Goal: Task Accomplishment & Management: Complete application form

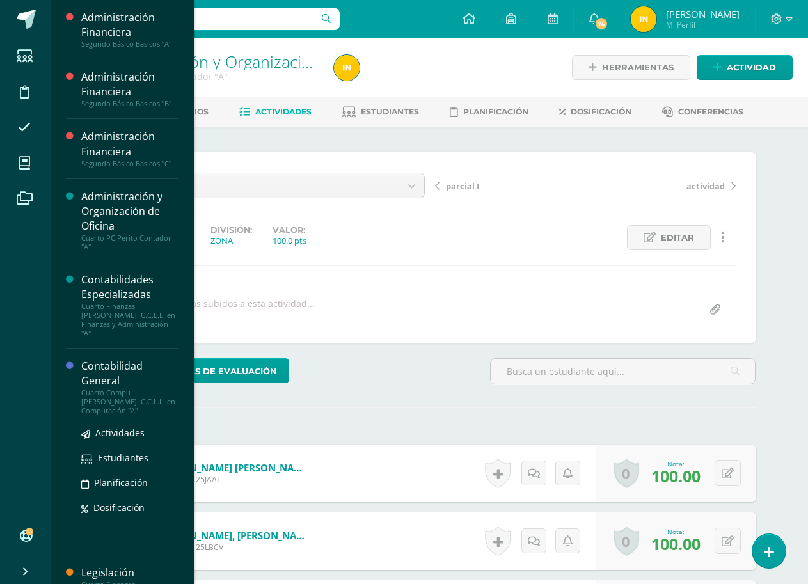
click at [114, 359] on div "Contabilidad General" at bounding box center [129, 373] width 97 height 29
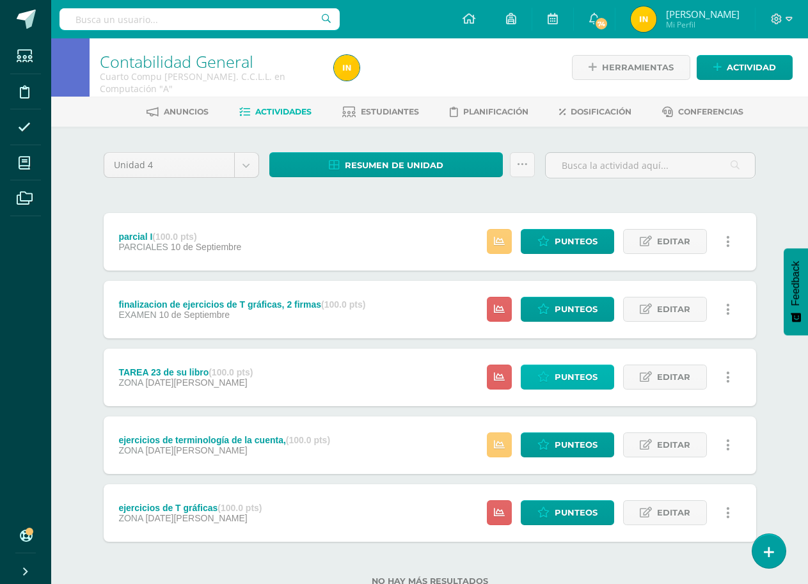
click at [575, 375] on span "Punteos" at bounding box center [576, 377] width 43 height 24
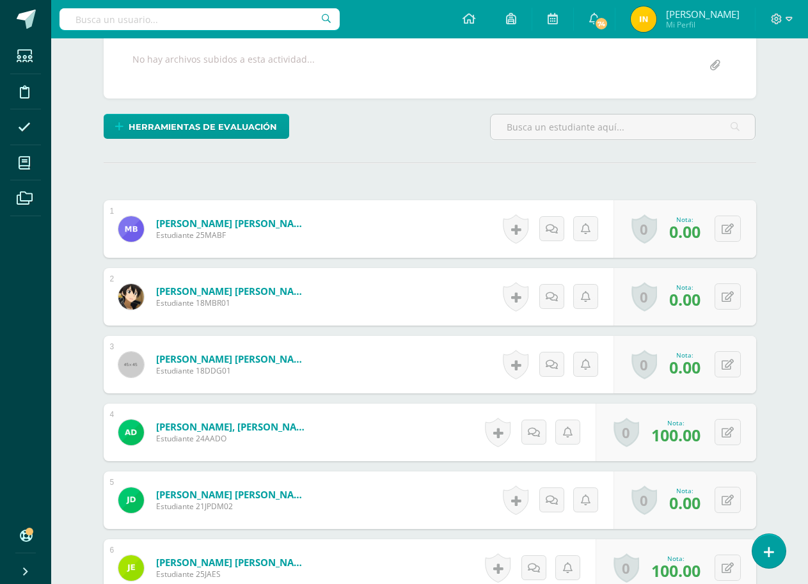
scroll to position [257, 0]
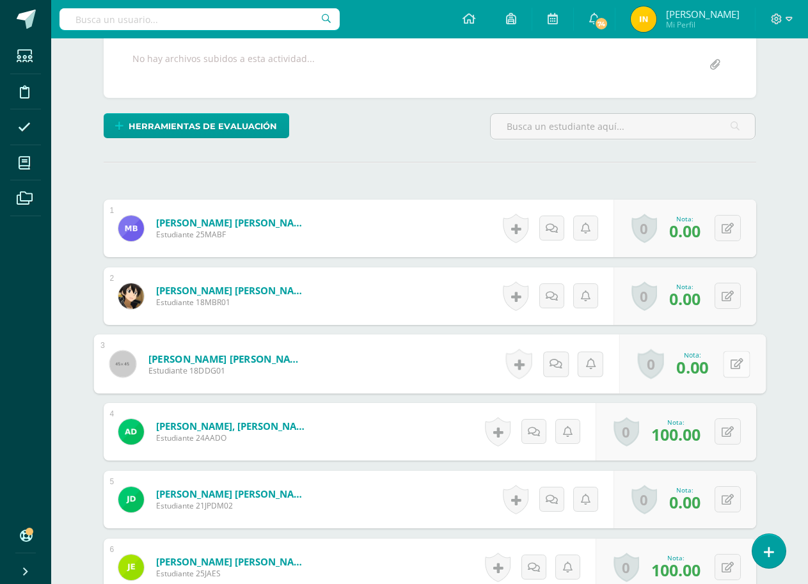
click at [724, 366] on button at bounding box center [736, 364] width 27 height 27
type input "50"
click at [389, 342] on form "Davila González, Diego Alessandro Estudiante 18DDG01 Nota 50 0 Logros Logros ob…" at bounding box center [429, 365] width 673 height 60
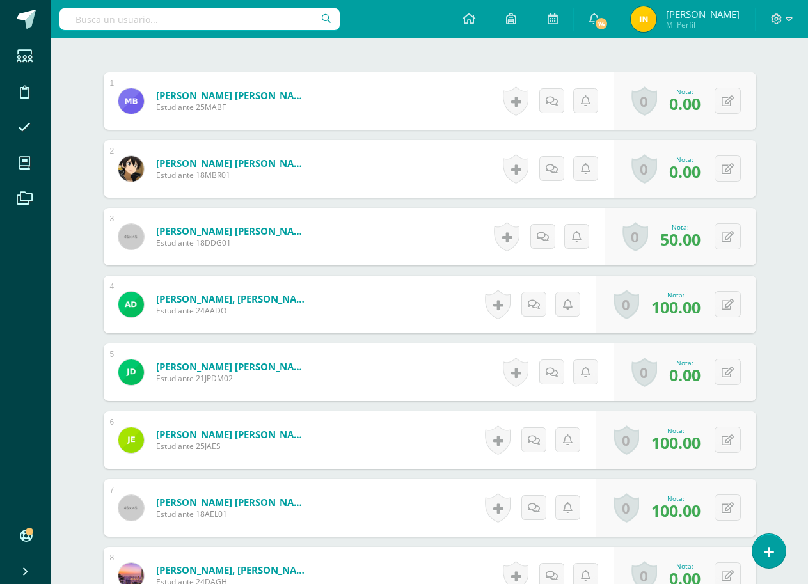
scroll to position [385, 0]
click at [733, 379] on button at bounding box center [736, 371] width 27 height 27
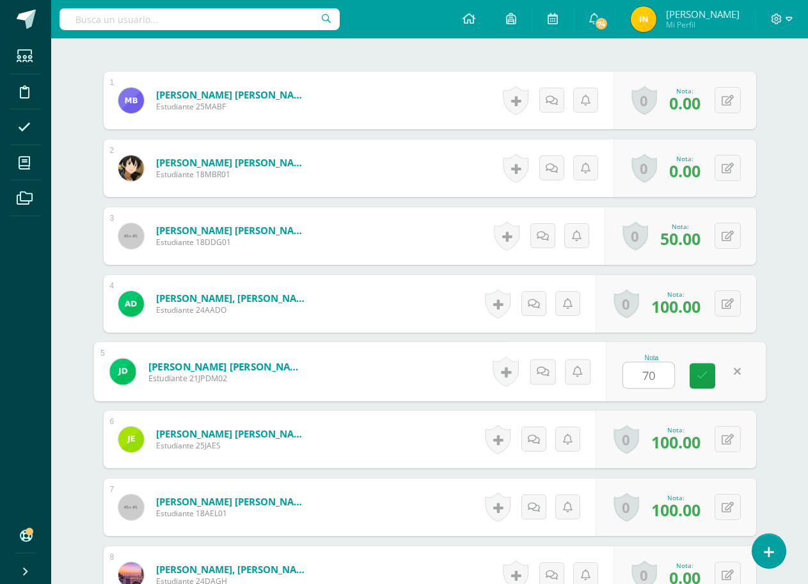
type input "70"
click at [389, 386] on form "Duarte Mayen, Juan Pablo Armando Estudiante 21JPDM02 Nota 70 0 Logros Logros ob…" at bounding box center [429, 372] width 673 height 60
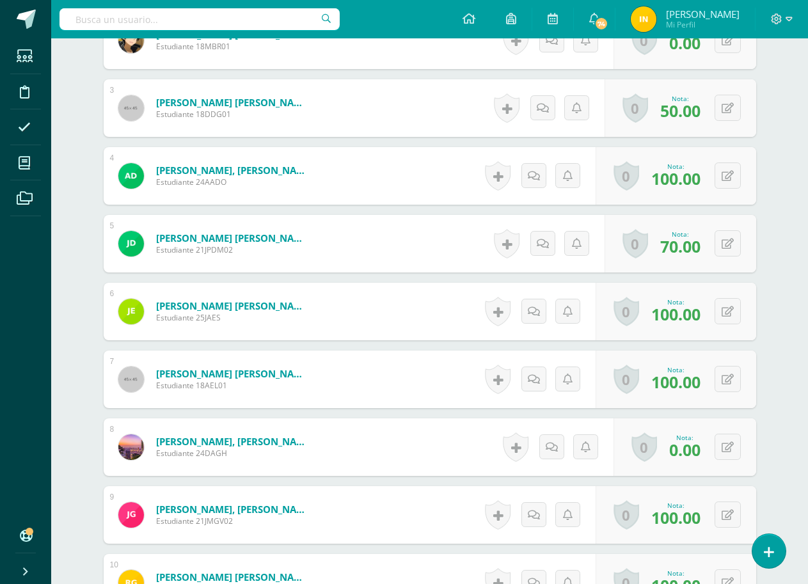
scroll to position [577, 0]
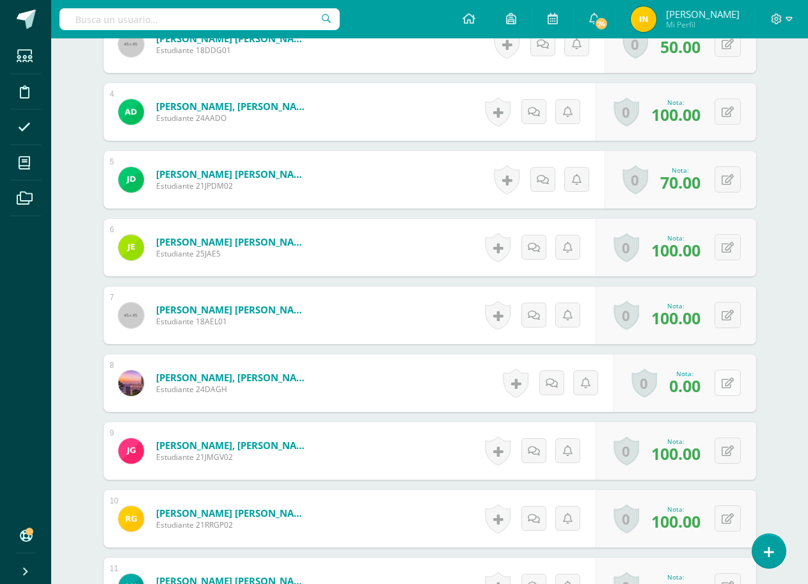
click at [730, 387] on icon at bounding box center [728, 383] width 12 height 11
type input "50"
click at [433, 357] on form "García Herrera, Diego Alexander Estudiante 24DAGH Nota 50 0 Logros Logros obten…" at bounding box center [429, 384] width 673 height 60
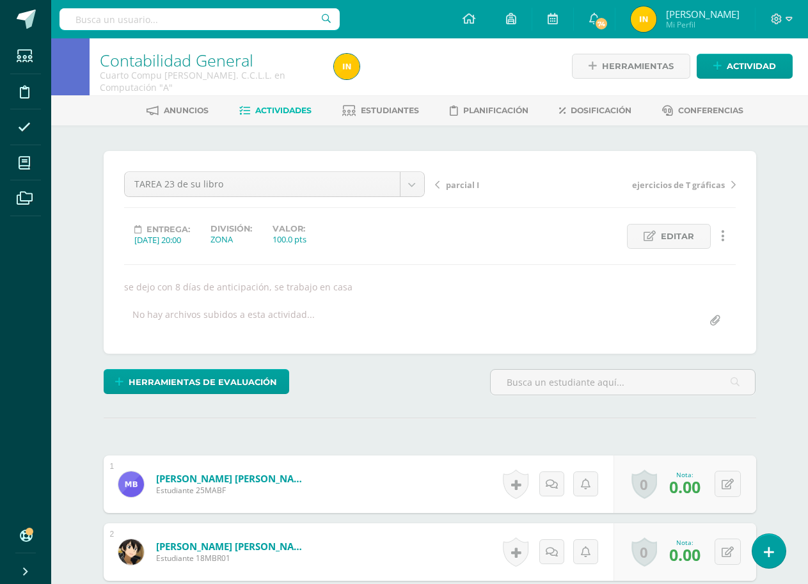
scroll to position [0, 0]
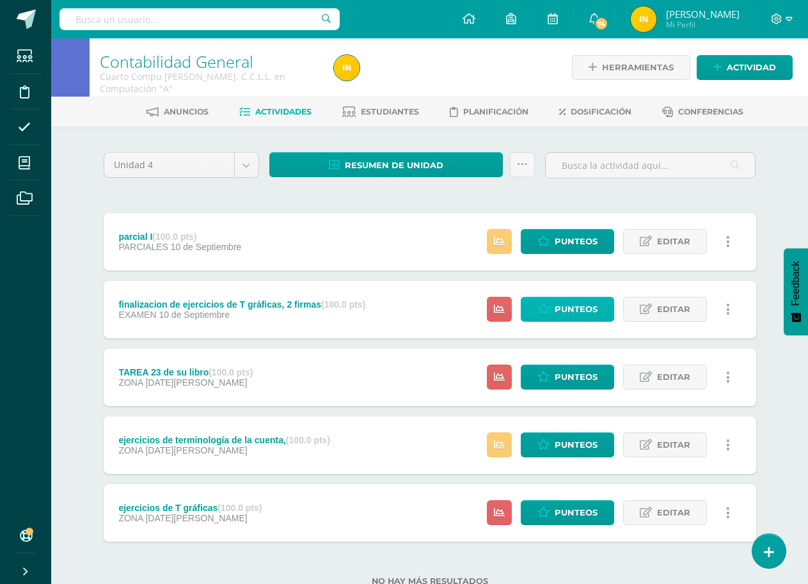
click at [563, 303] on span "Punteos" at bounding box center [576, 310] width 43 height 24
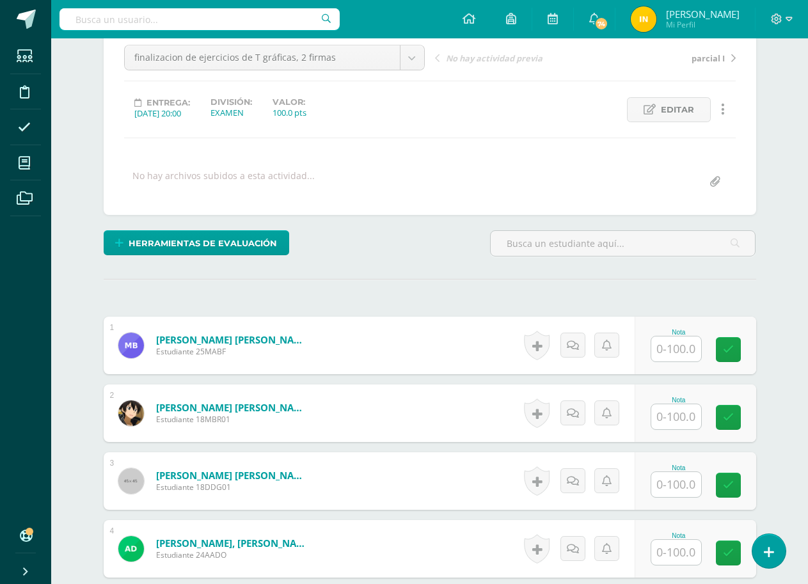
scroll to position [129, 0]
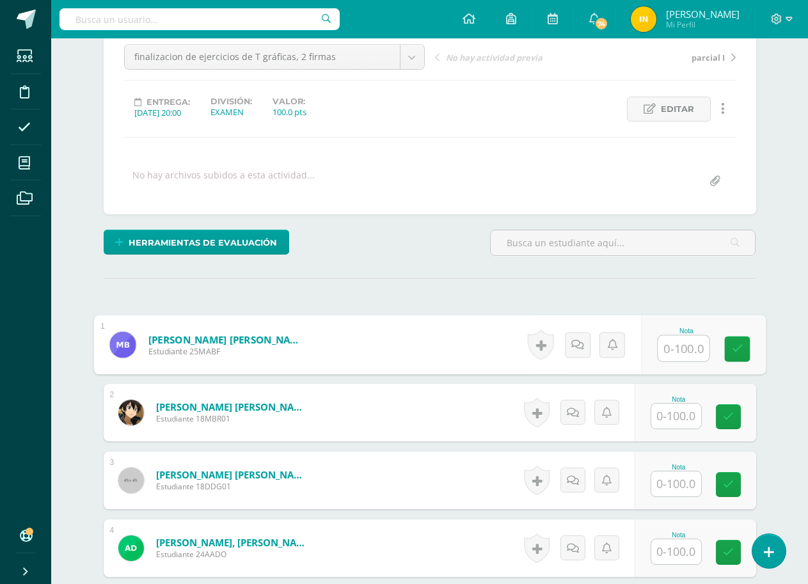
click at [678, 348] on input "text" at bounding box center [683, 349] width 51 height 26
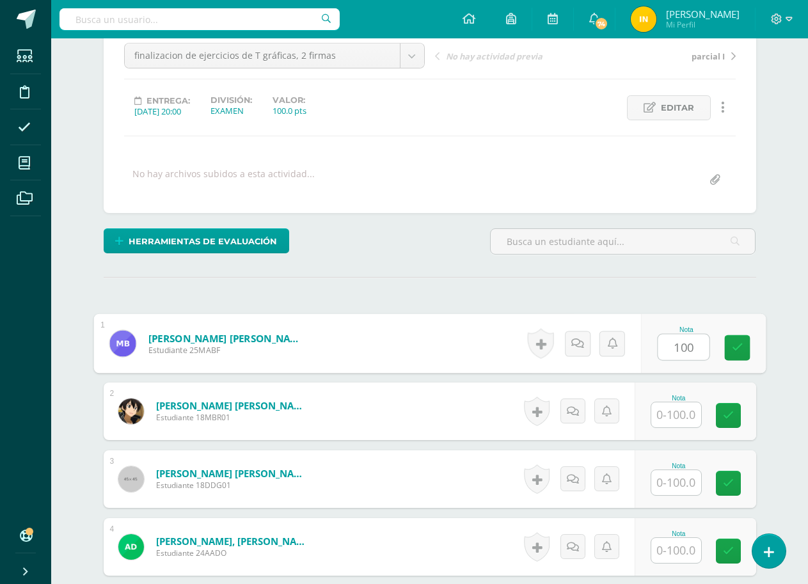
type input "100"
click at [673, 417] on input "text" at bounding box center [677, 415] width 50 height 25
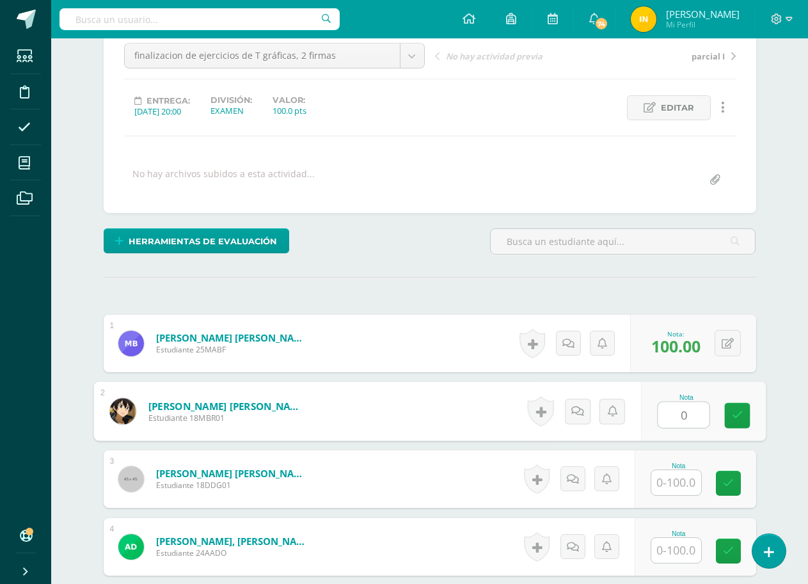
type input "0"
click at [669, 483] on input "text" at bounding box center [677, 482] width 50 height 25
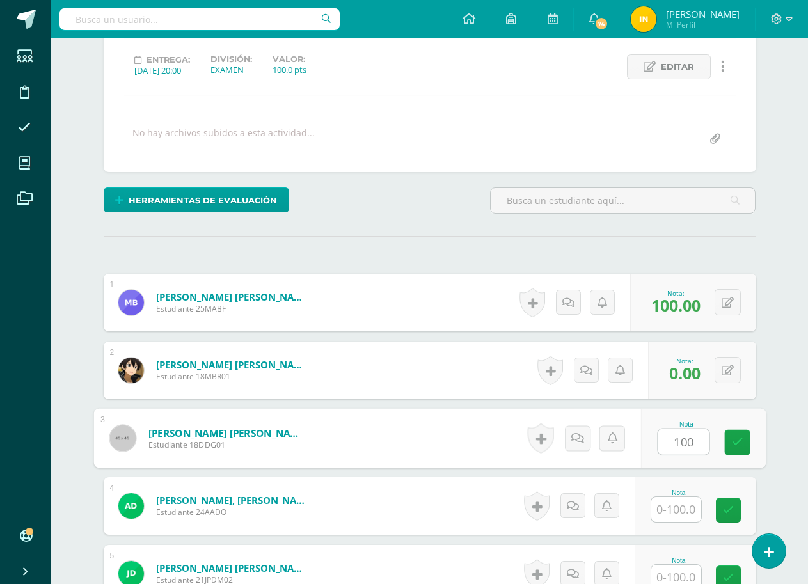
scroll to position [194, 0]
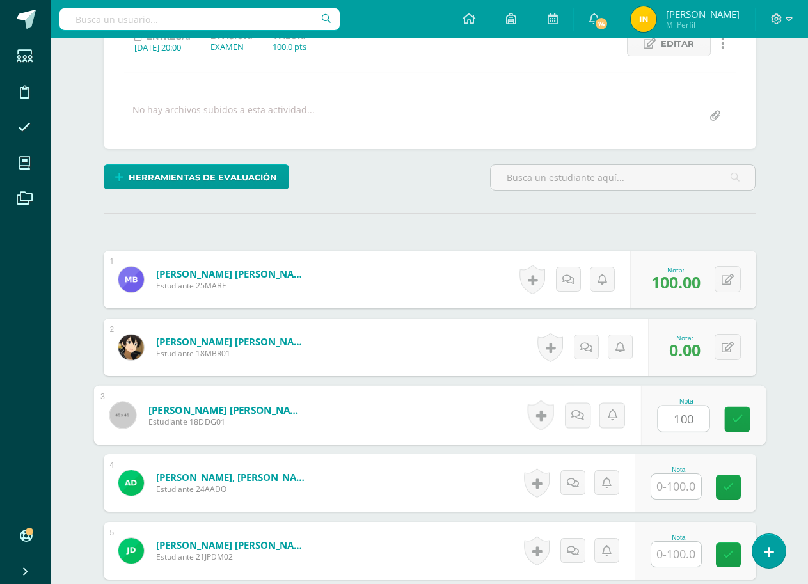
type input "100"
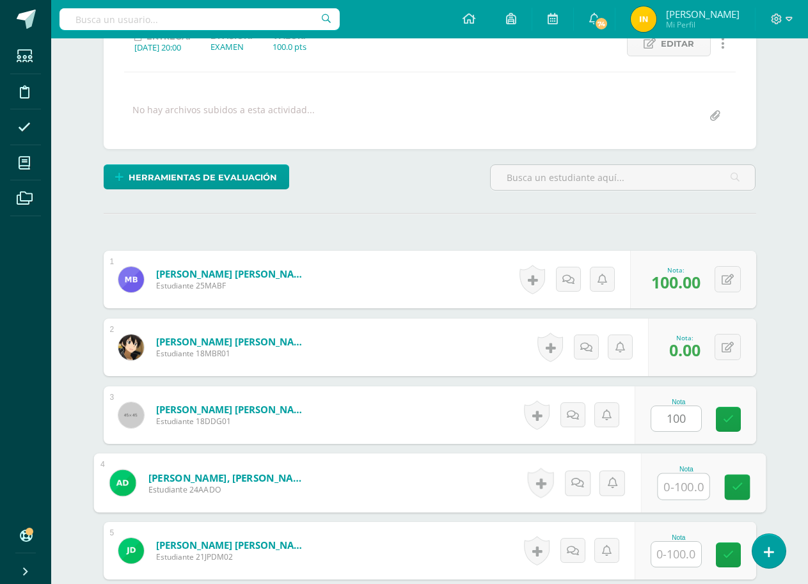
click at [671, 483] on input "text" at bounding box center [683, 487] width 51 height 26
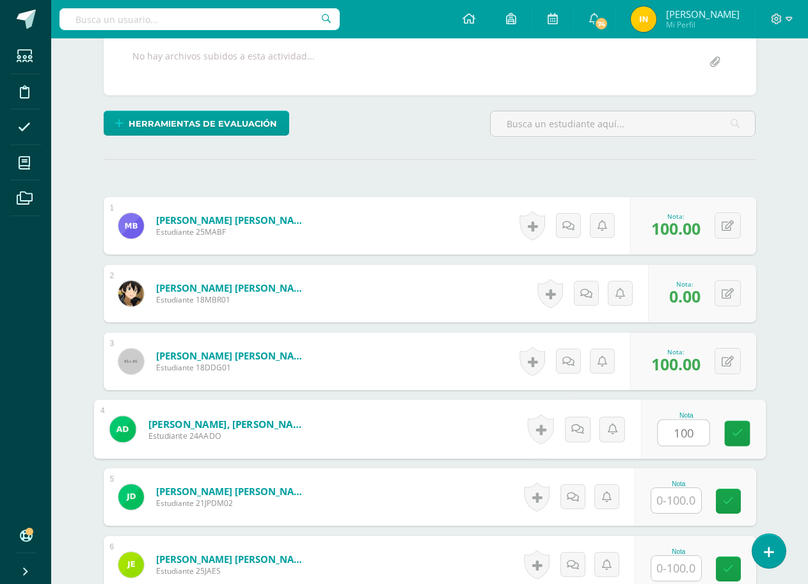
scroll to position [322, 0]
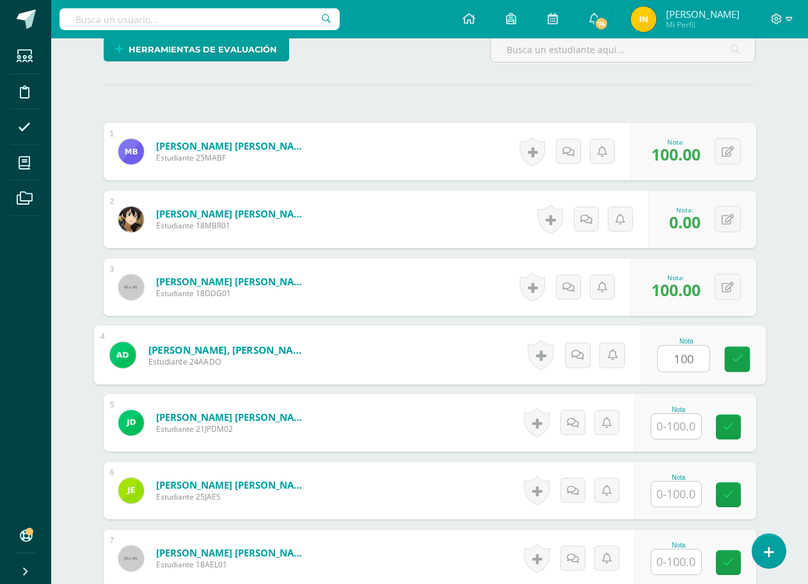
type input "100"
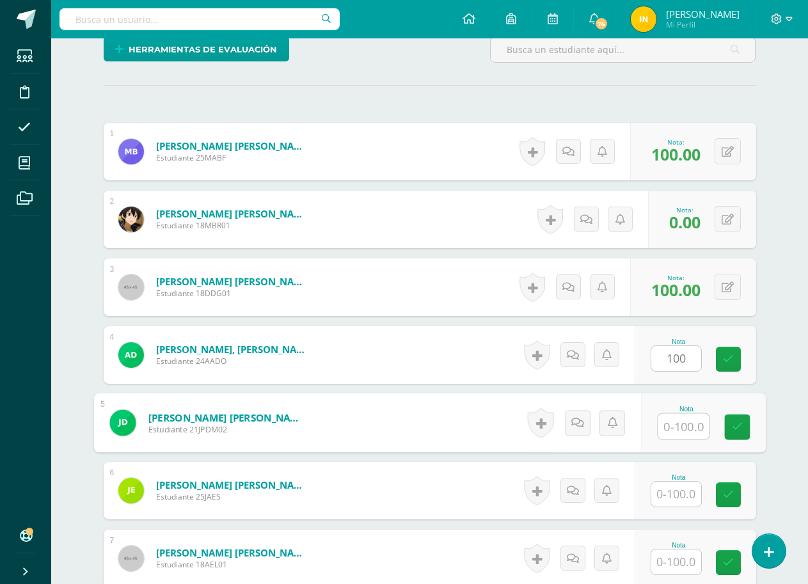
click at [681, 431] on input "text" at bounding box center [683, 427] width 51 height 26
type input "50"
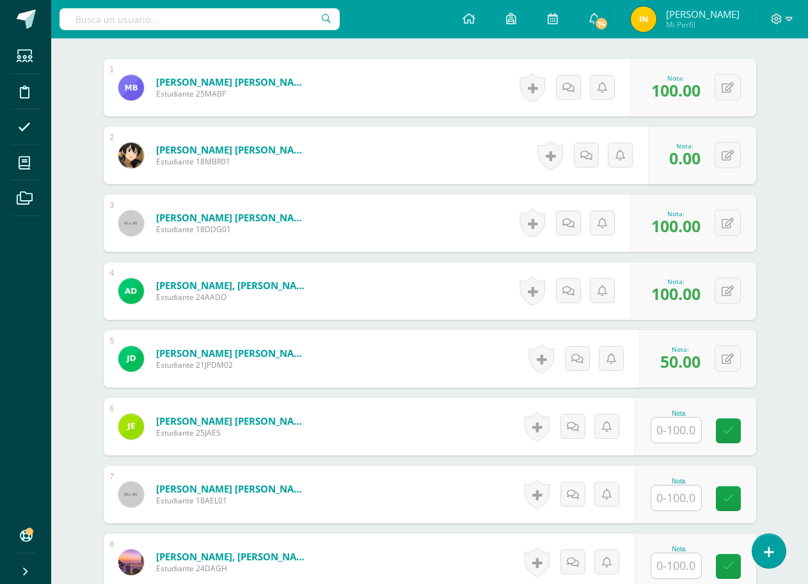
click at [682, 429] on input "text" at bounding box center [677, 430] width 50 height 25
type input "100"
click at [409, 466] on form "[PERSON_NAME] [PERSON_NAME] Estudiante 18AEL01 Nota 0 [GEOGRAPHIC_DATA]" at bounding box center [430, 495] width 653 height 58
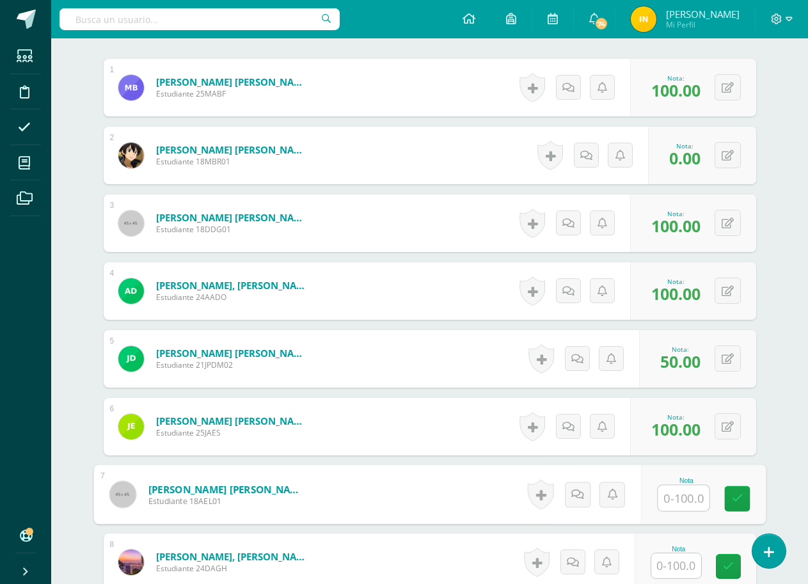
click at [677, 499] on input "text" at bounding box center [683, 499] width 51 height 26
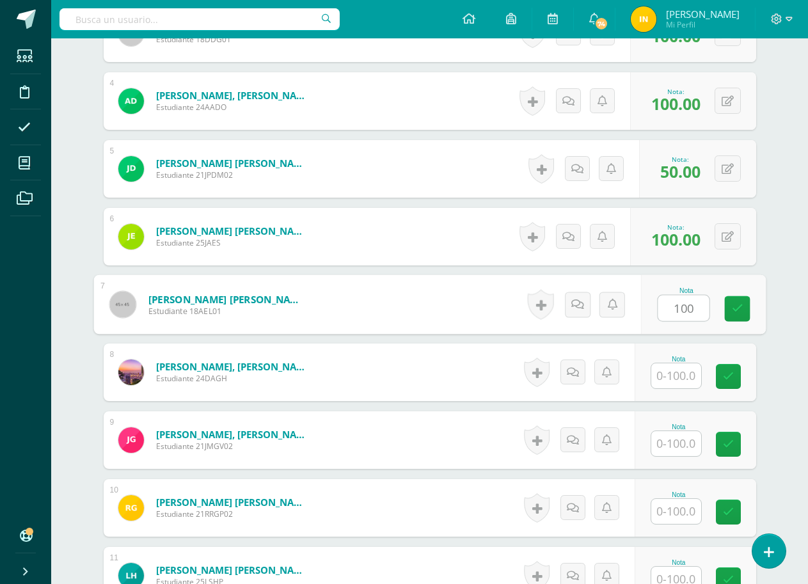
scroll to position [578, 0]
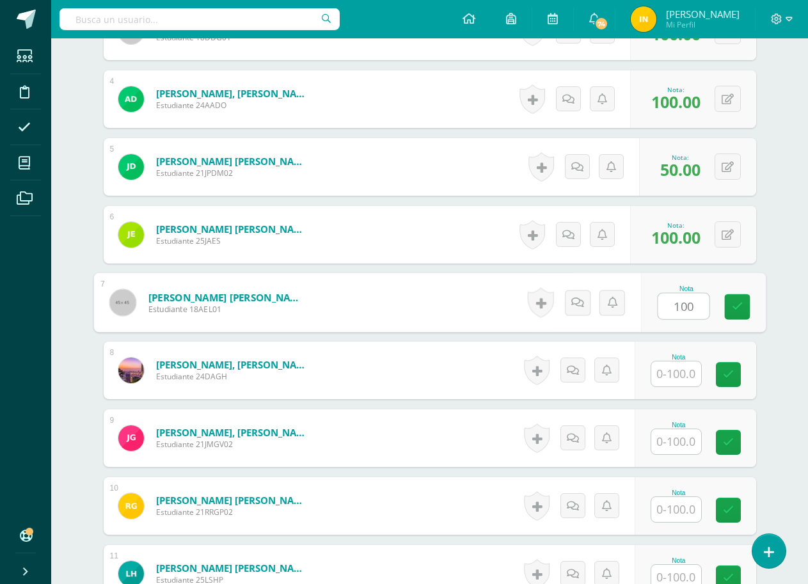
type input "100"
click at [673, 372] on input "text" at bounding box center [677, 374] width 50 height 25
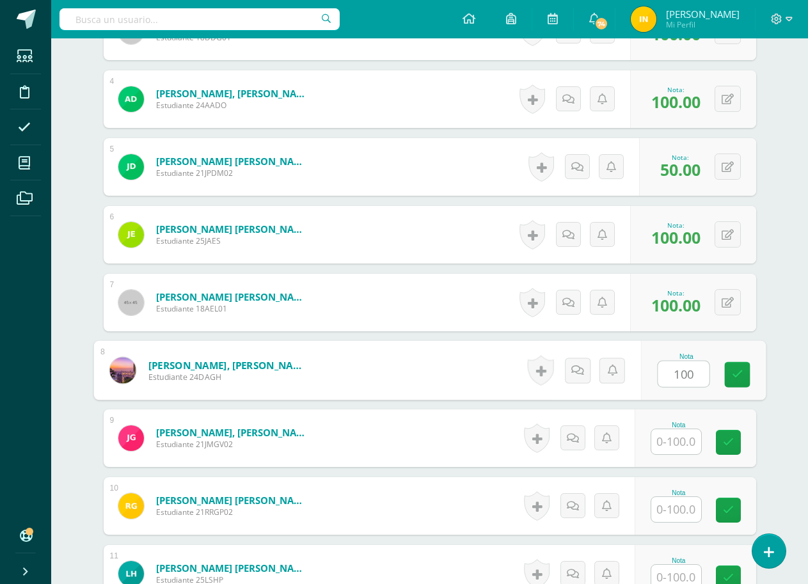
type input "100"
click at [679, 437] on input "text" at bounding box center [677, 441] width 50 height 25
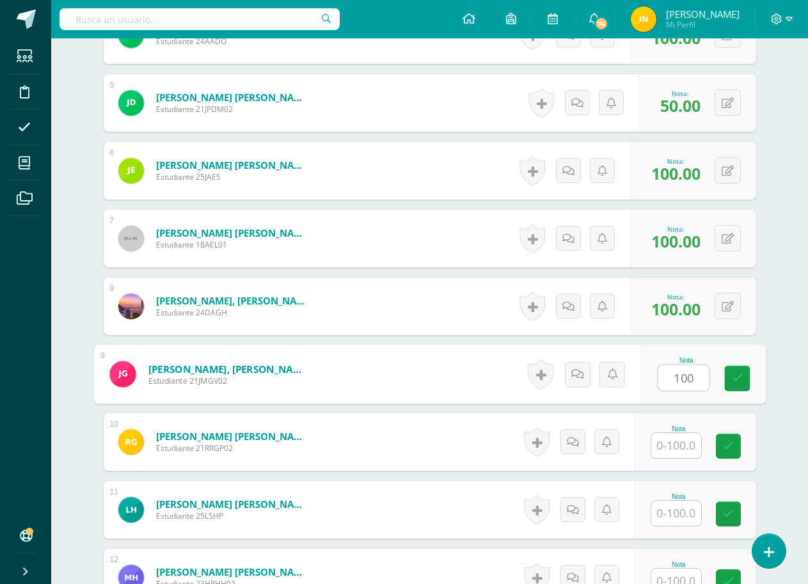
scroll to position [770, 0]
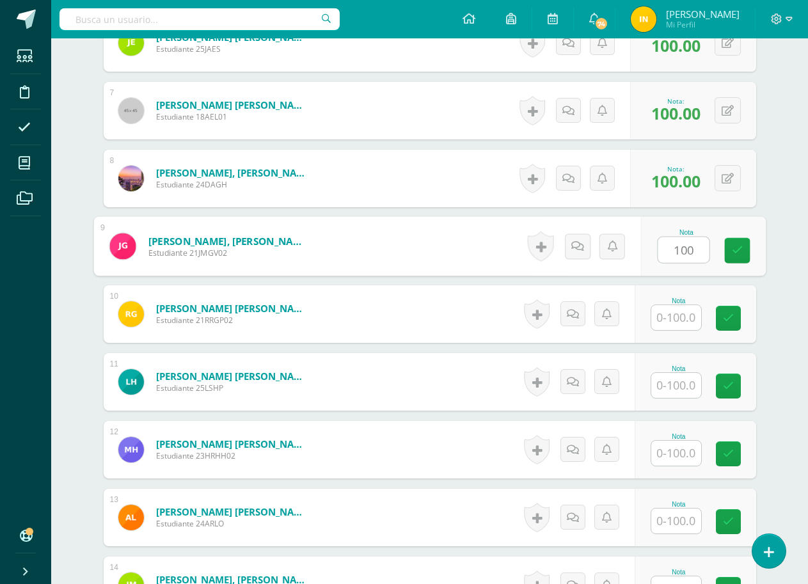
type input "100"
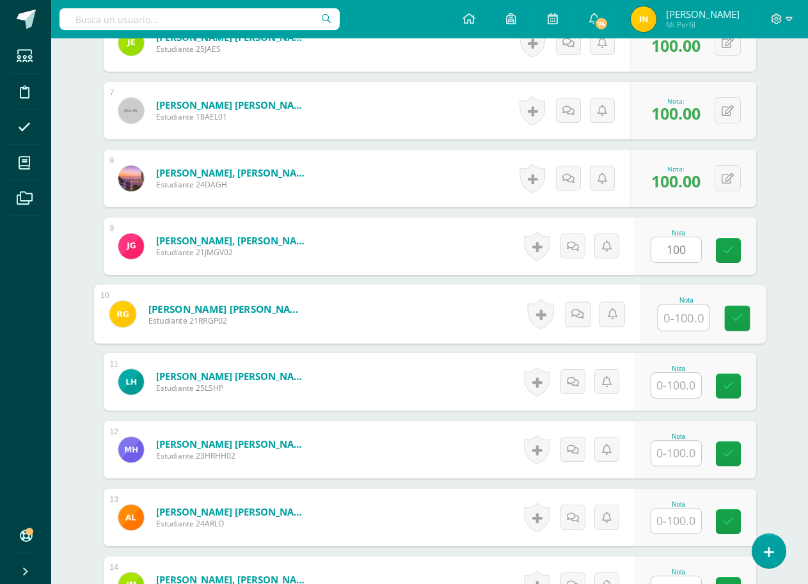
click at [677, 314] on input "text" at bounding box center [683, 318] width 51 height 26
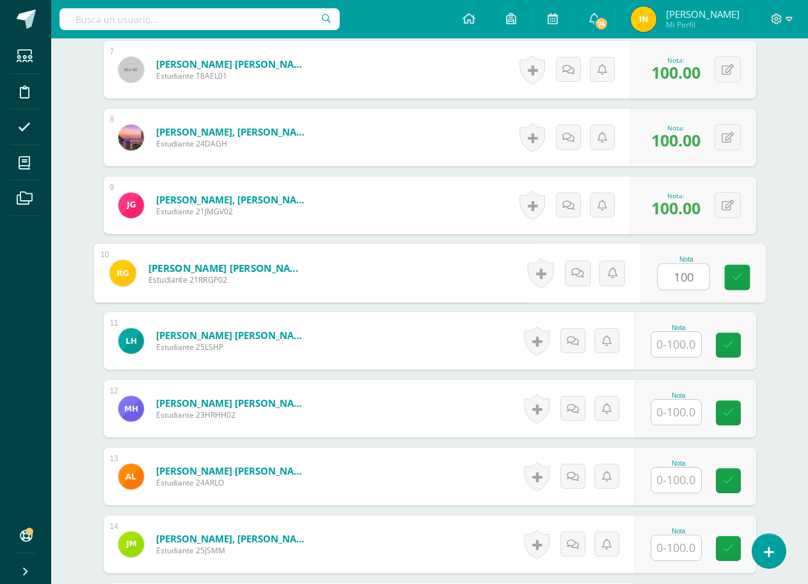
scroll to position [834, 0]
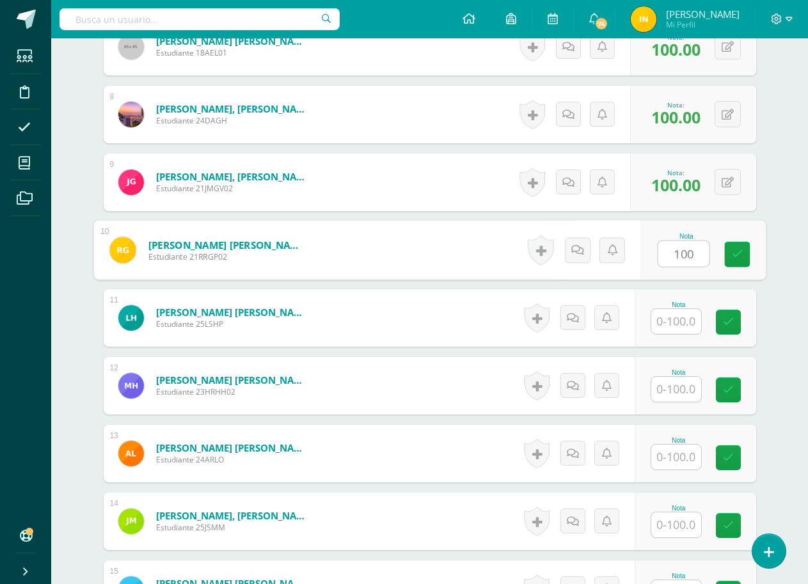
type input "100"
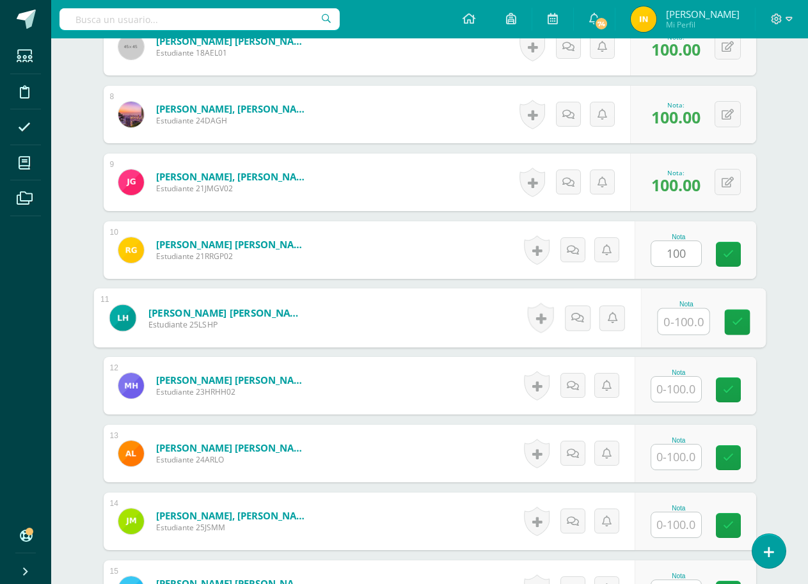
click at [677, 317] on input "text" at bounding box center [683, 322] width 51 height 26
type input "100"
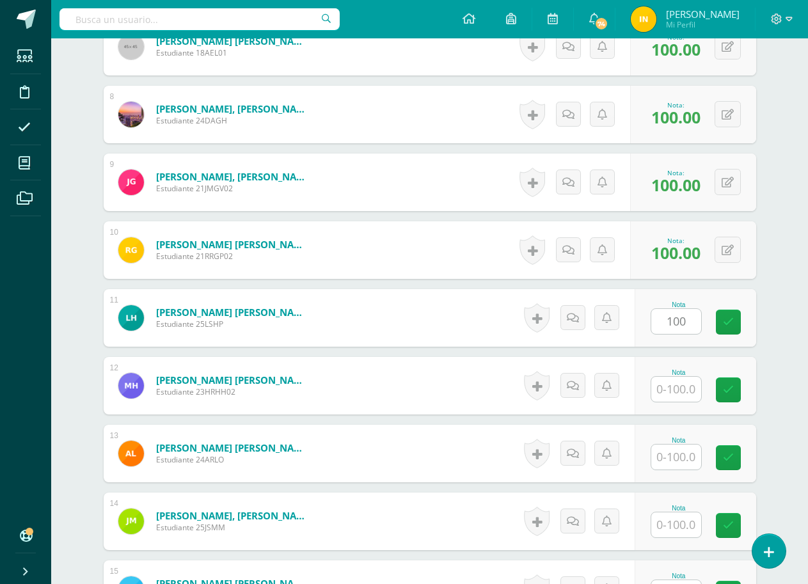
click at [485, 463] on form "[PERSON_NAME] [PERSON_NAME] Estudiante 24ARLO Nota 0 [GEOGRAPHIC_DATA] N/A" at bounding box center [430, 454] width 653 height 58
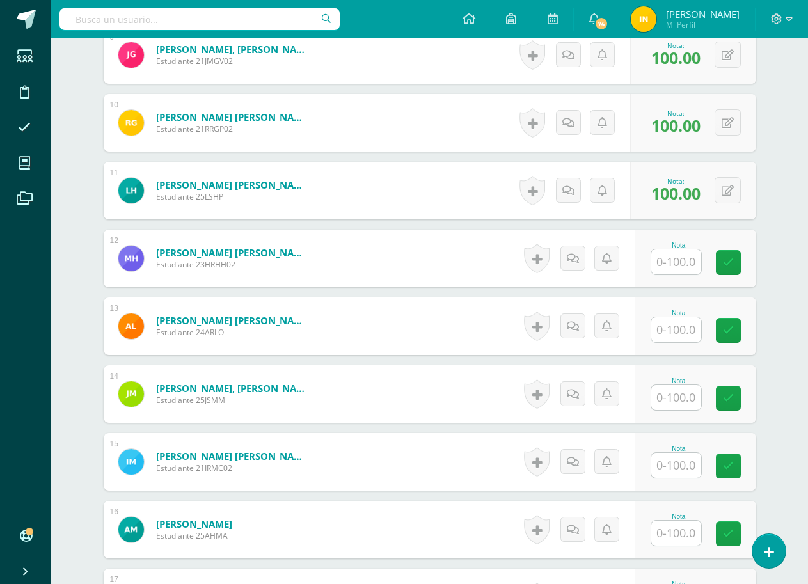
scroll to position [962, 0]
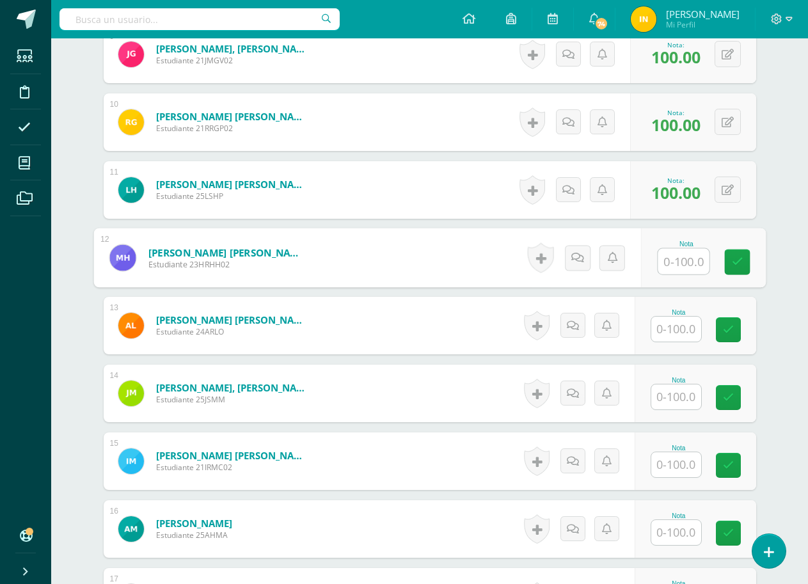
click at [684, 257] on input "text" at bounding box center [683, 262] width 51 height 26
type input "50"
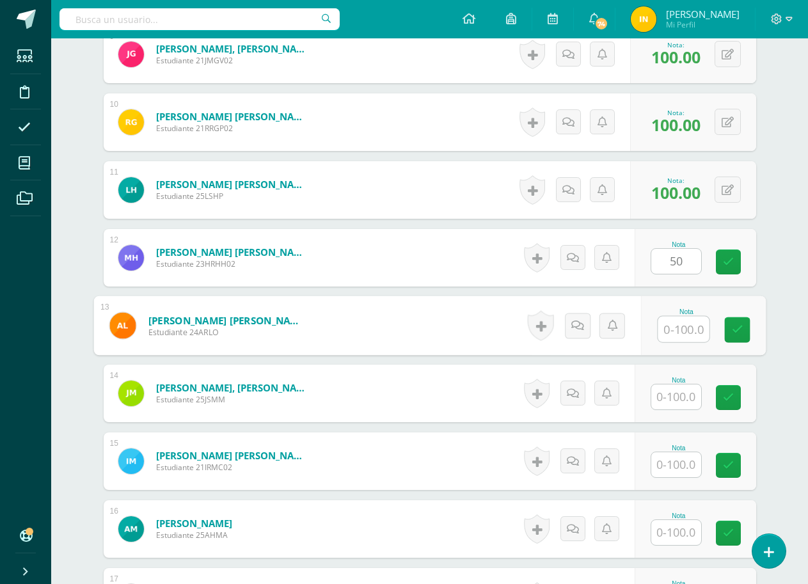
click at [677, 323] on input "text" at bounding box center [683, 330] width 51 height 26
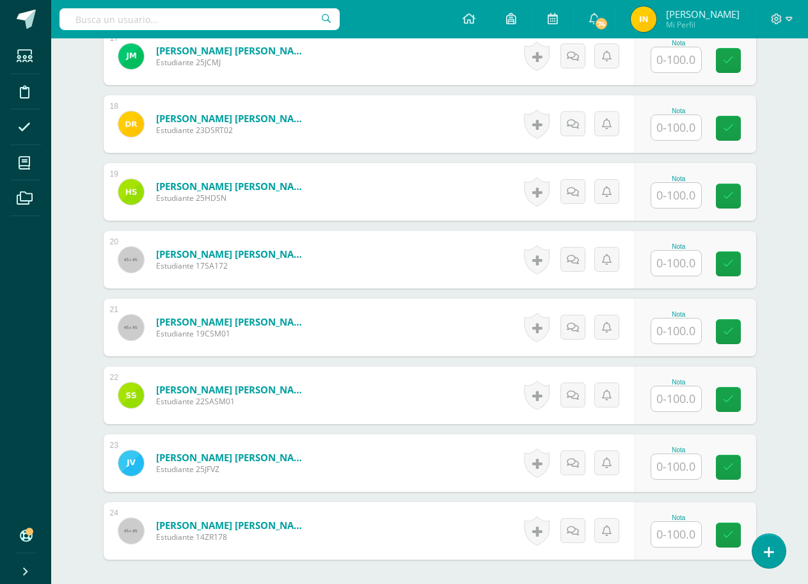
scroll to position [1602, 0]
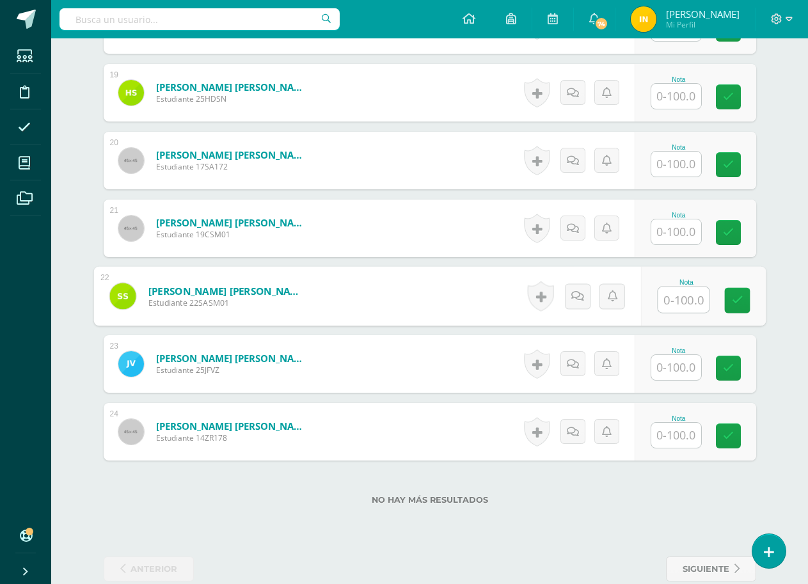
click at [678, 297] on input "text" at bounding box center [683, 300] width 51 height 26
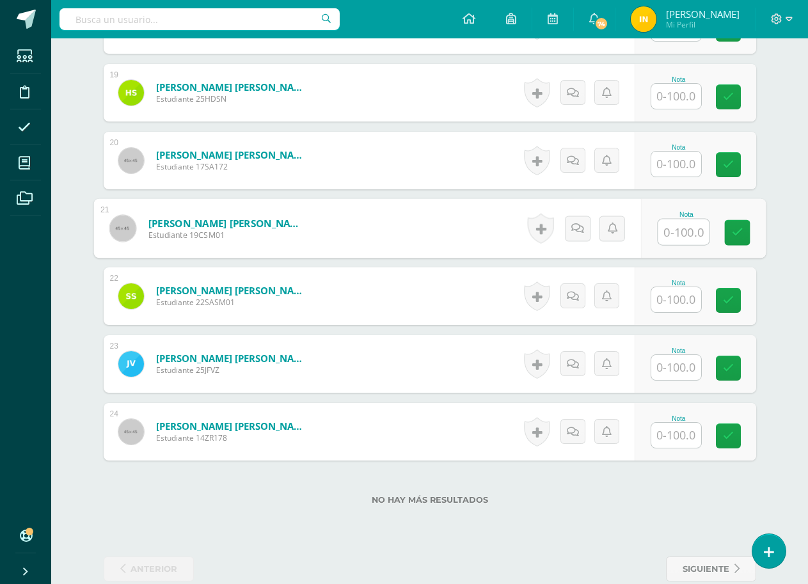
click at [675, 232] on input "text" at bounding box center [683, 233] width 51 height 26
type input "100"
click at [680, 161] on input "text" at bounding box center [677, 164] width 50 height 25
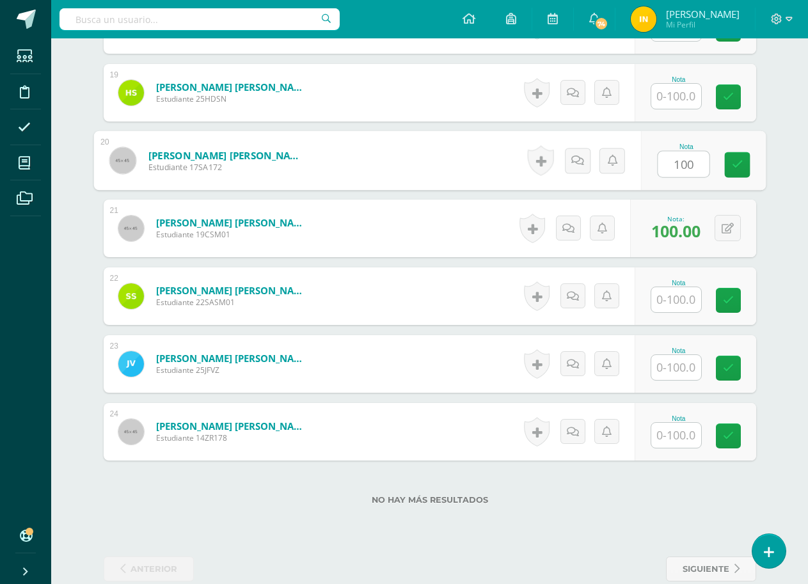
type input "100"
click at [442, 247] on form "[PERSON_NAME] [PERSON_NAME] Estudiante 19CSM01 Nota 100.00 0 [GEOGRAPHIC_DATA]" at bounding box center [430, 229] width 653 height 58
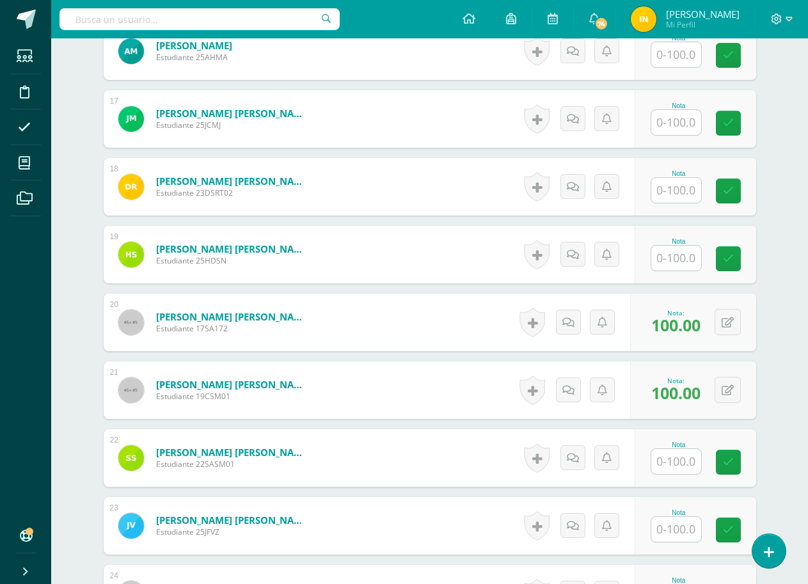
scroll to position [1433, 0]
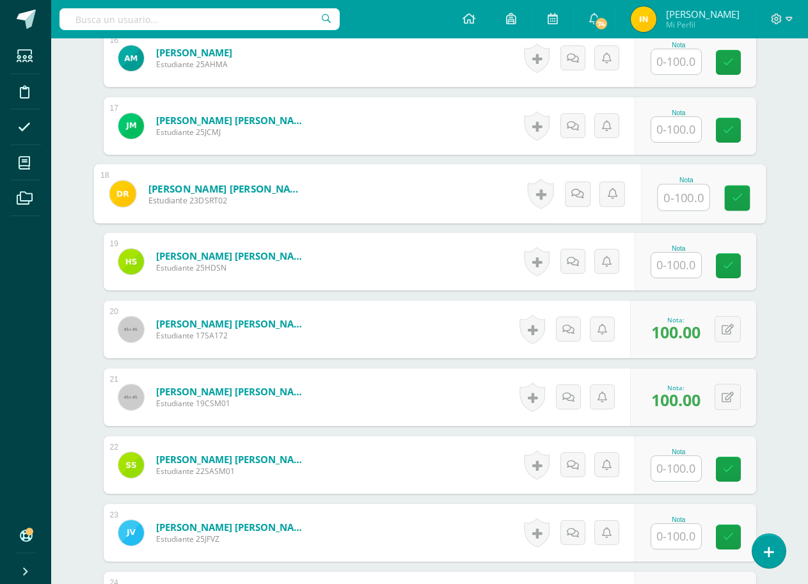
click at [674, 196] on input "text" at bounding box center [683, 198] width 51 height 26
type input "100"
click at [417, 268] on form "[PERSON_NAME] [PERSON_NAME] Estudiante 25HDSN Nota 0 [GEOGRAPHIC_DATA]" at bounding box center [430, 262] width 653 height 58
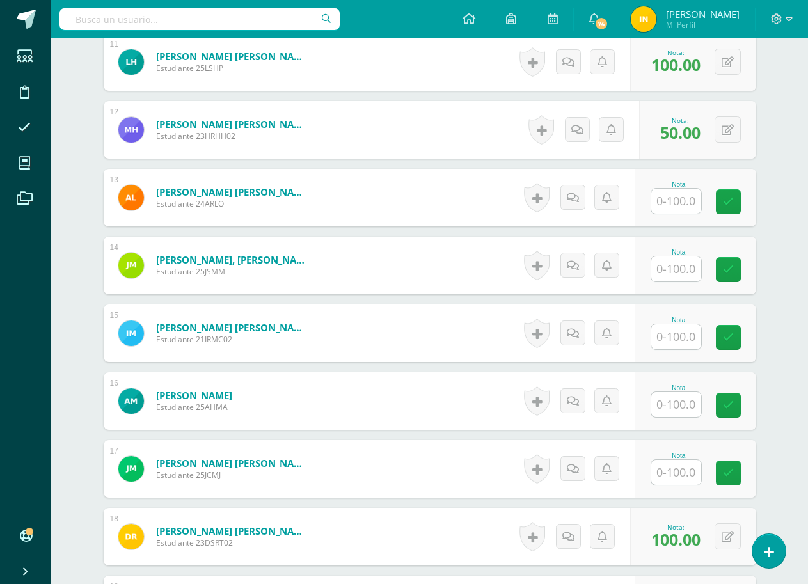
scroll to position [1024, 0]
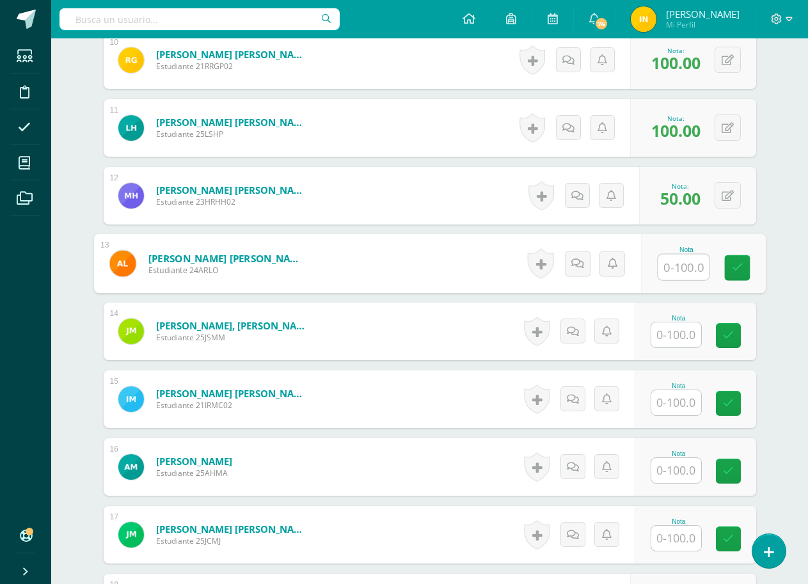
click at [687, 264] on input "text" at bounding box center [683, 268] width 51 height 26
type input "0"
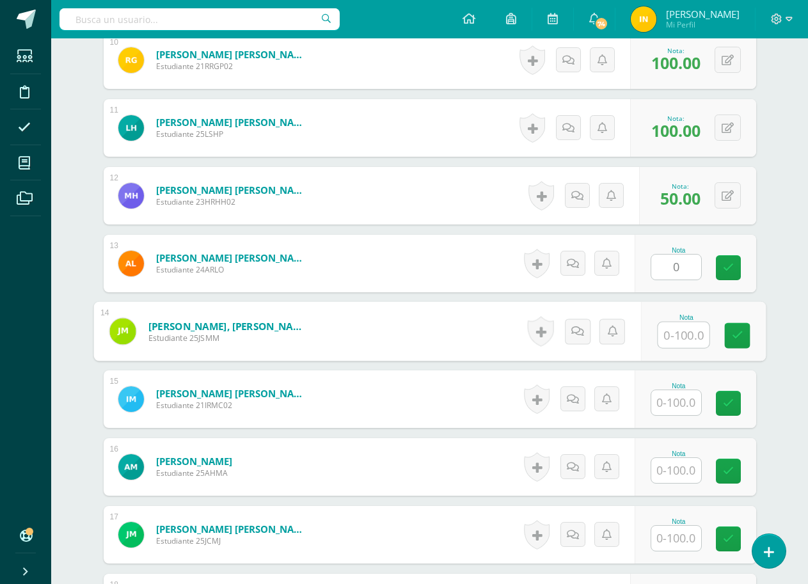
click at [678, 330] on input "text" at bounding box center [683, 336] width 51 height 26
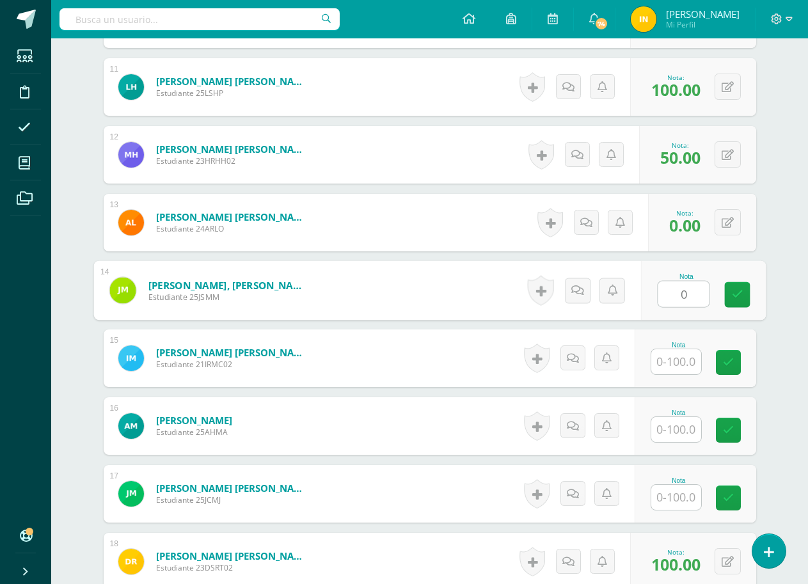
scroll to position [1088, 0]
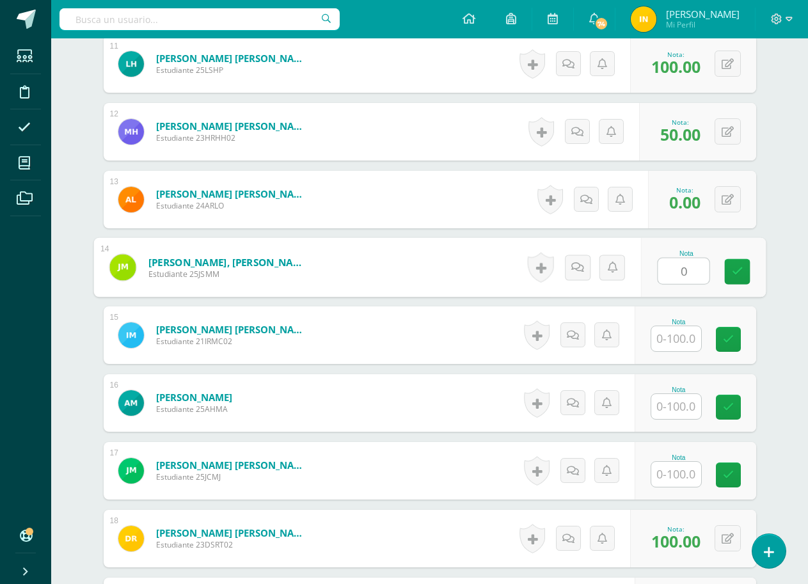
type input "0"
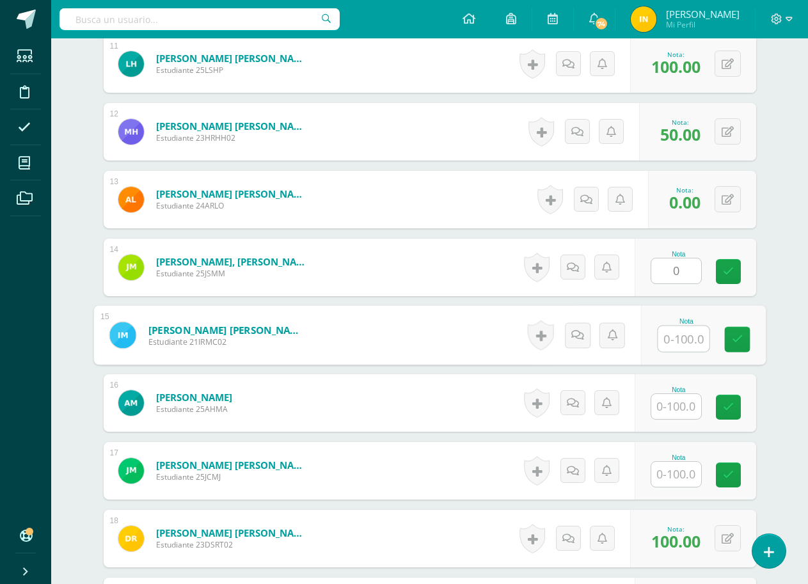
click at [680, 335] on input "text" at bounding box center [683, 339] width 51 height 26
type input "0"
click at [684, 406] on input "text" at bounding box center [677, 406] width 50 height 25
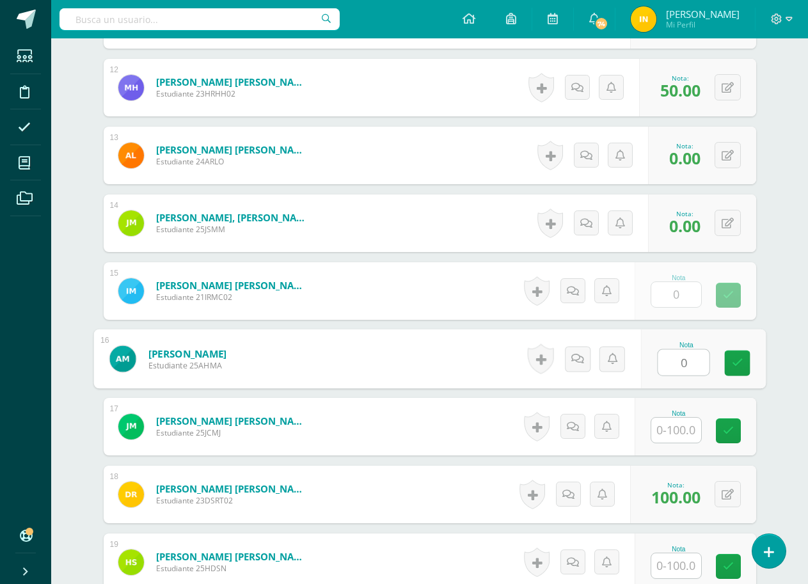
scroll to position [1216, 0]
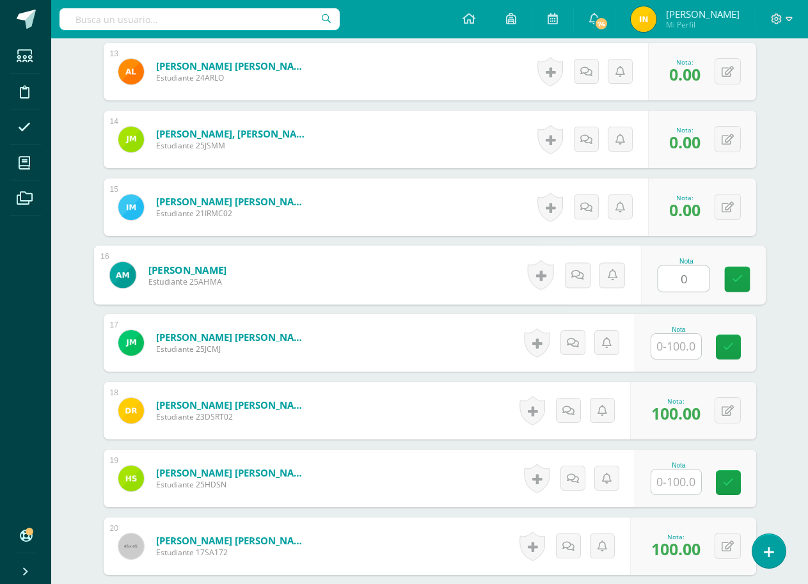
type input "0"
click at [679, 346] on input "text" at bounding box center [677, 346] width 50 height 25
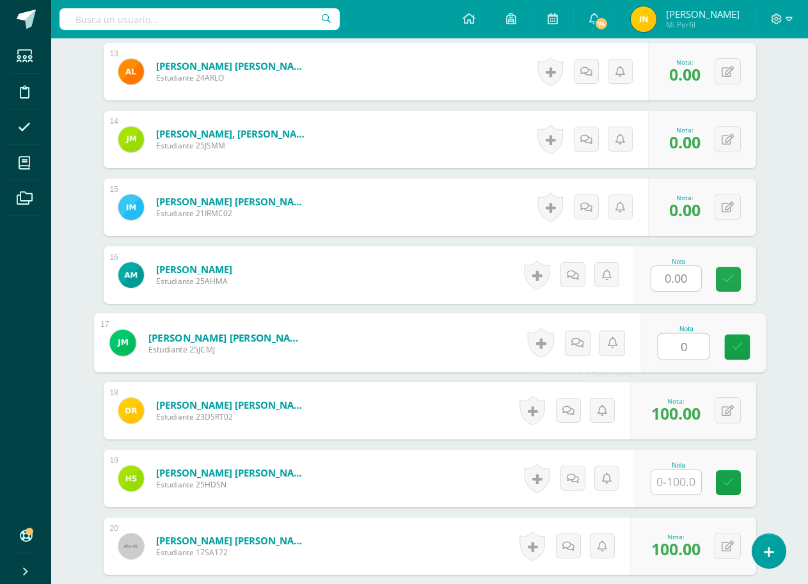
type input "0"
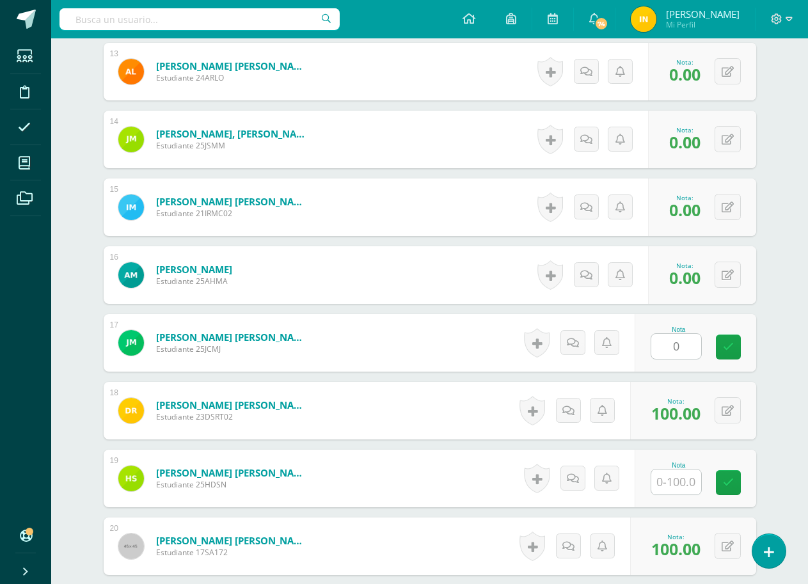
click at [472, 338] on form "[PERSON_NAME] [PERSON_NAME] Estudiante 25JCMJ Nota 0 0 [GEOGRAPHIC_DATA] N/A" at bounding box center [430, 343] width 653 height 58
